Goal: Find specific page/section: Find specific page/section

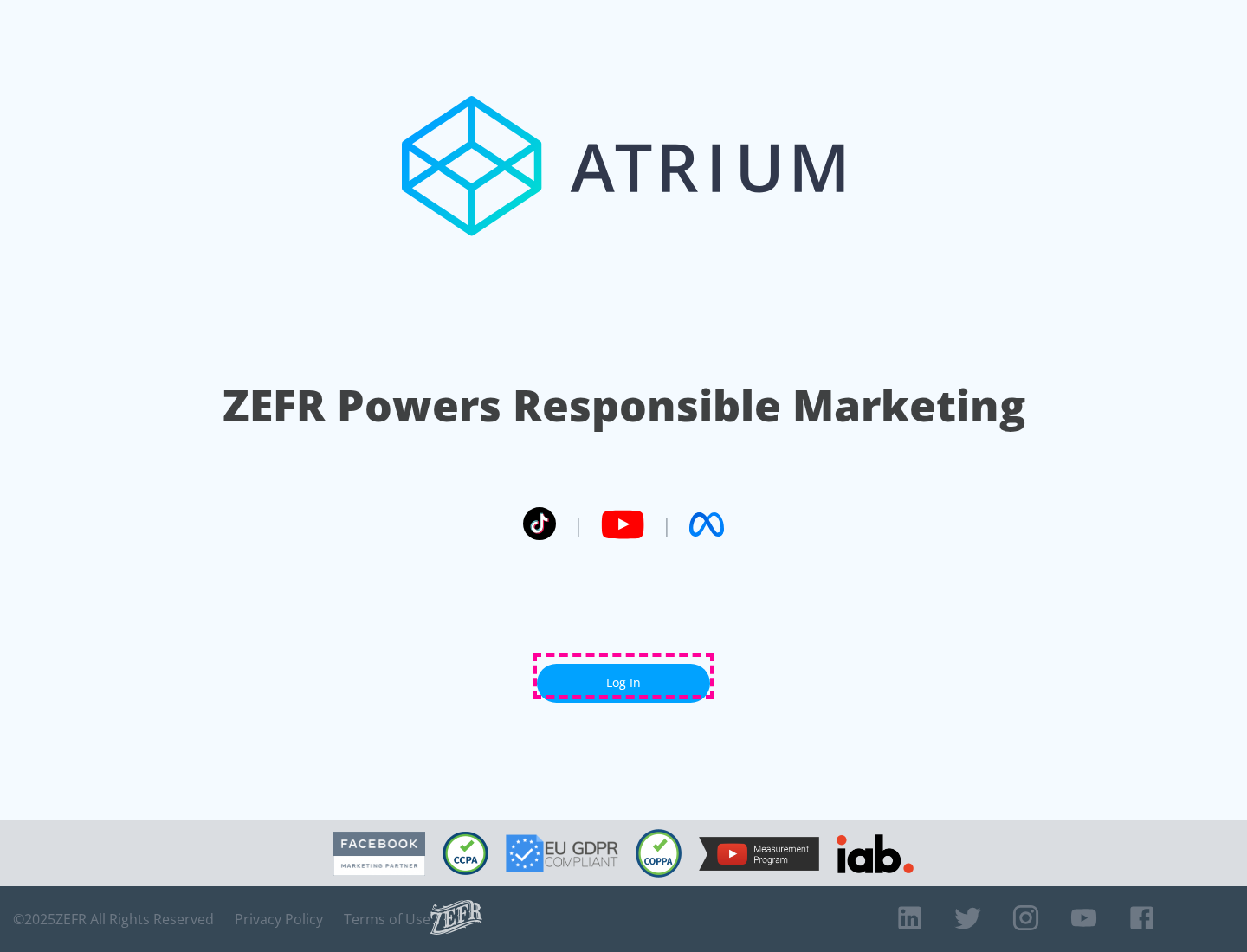
click at [623, 677] on link "Log In" at bounding box center [624, 683] width 173 height 39
